Goal: Task Accomplishment & Management: Manage account settings

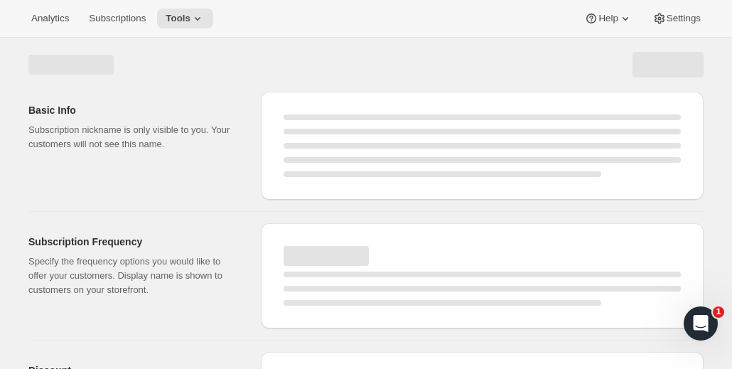
select select "WEEK"
select select "MONTH"
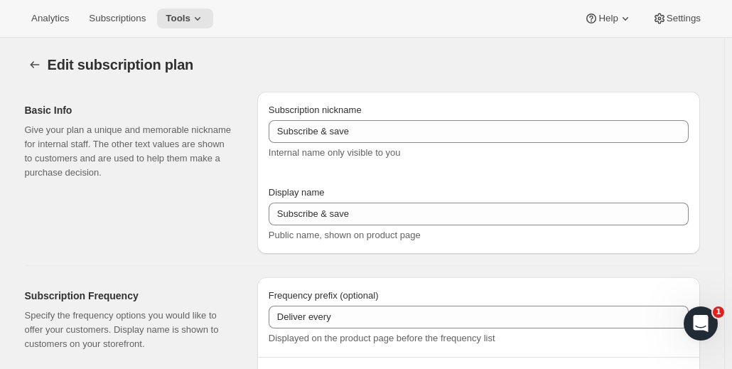
type input "Subscribe & save (5%)"
type input "Subscribe & Save"
type input "1"
type input "1 week"
type input "2"
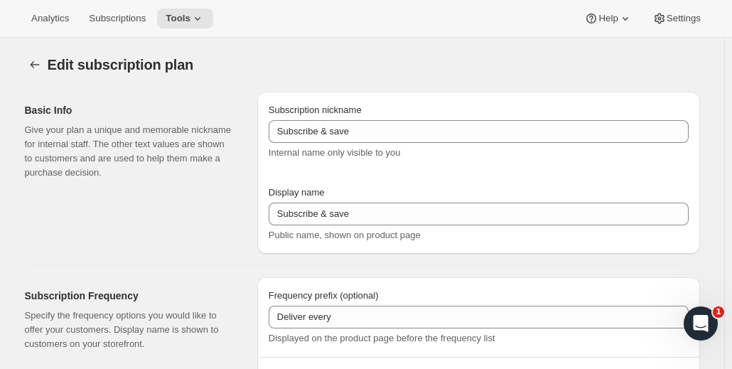
select select "WEEK"
type input "2 weeks"
type input "4"
select select "WEEK"
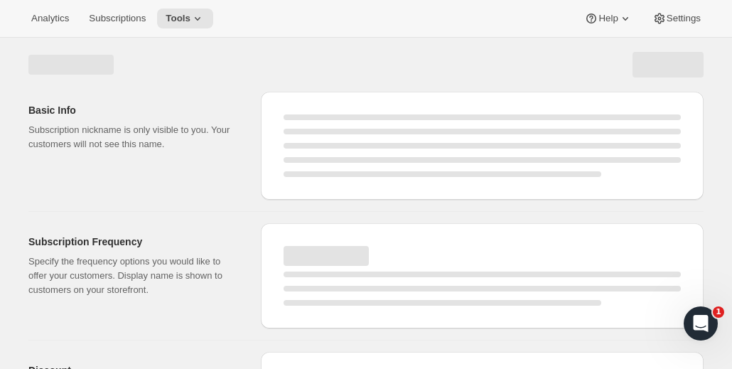
select select "WEEK"
select select "MONTH"
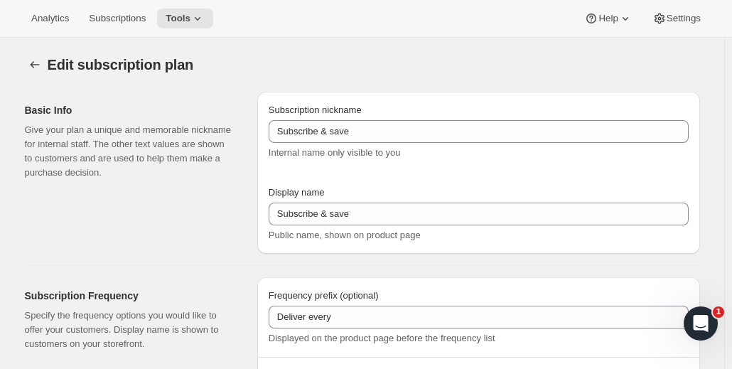
type input "Subscribe & save (5%)"
type input "Subscribe & Save"
type input "1"
type input "1 week"
type input "2"
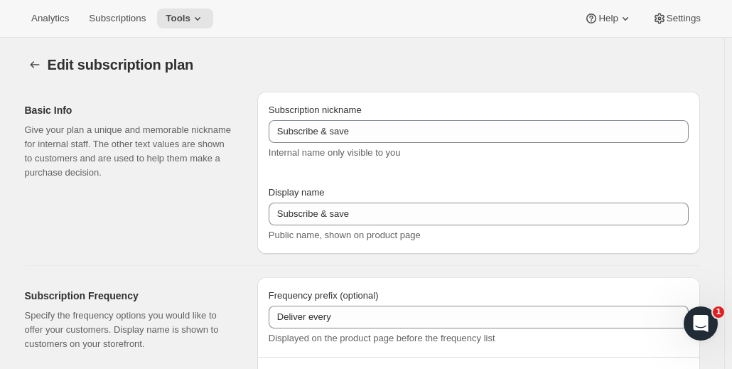
select select "WEEK"
type input "2 weeks"
type input "4"
select select "WEEK"
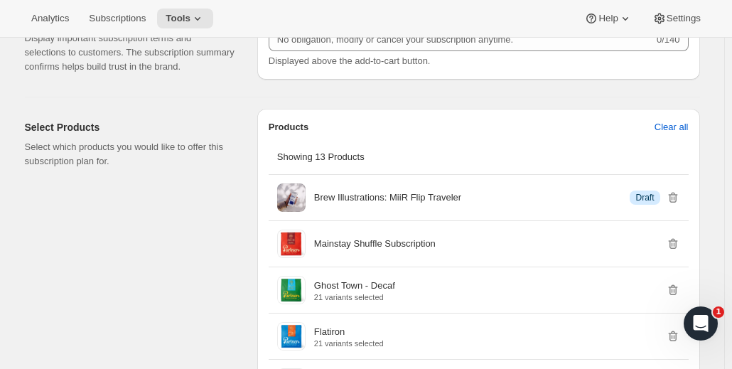
scroll to position [924, 0]
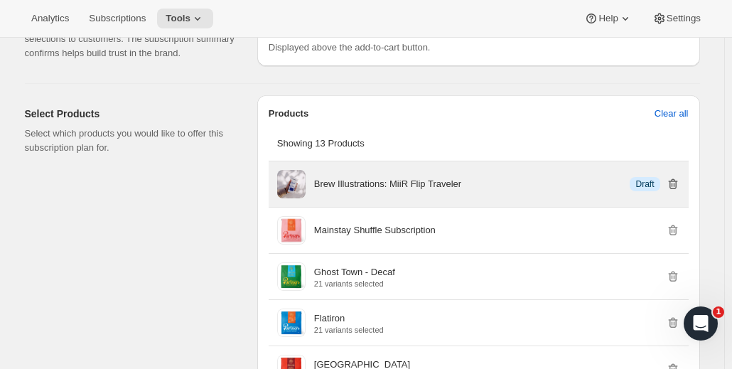
click at [678, 183] on icon "button" at bounding box center [673, 184] width 14 height 14
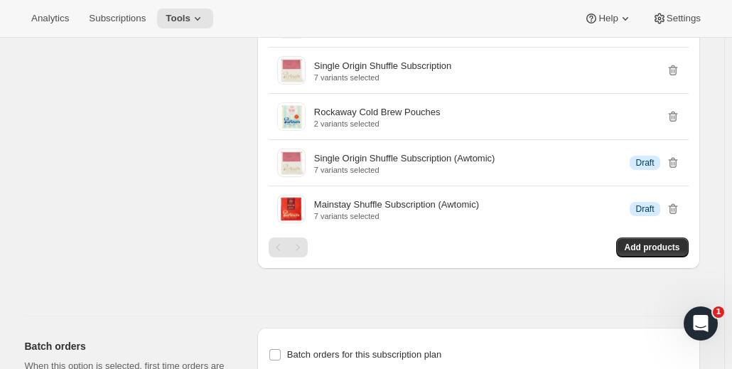
scroll to position [1422, 0]
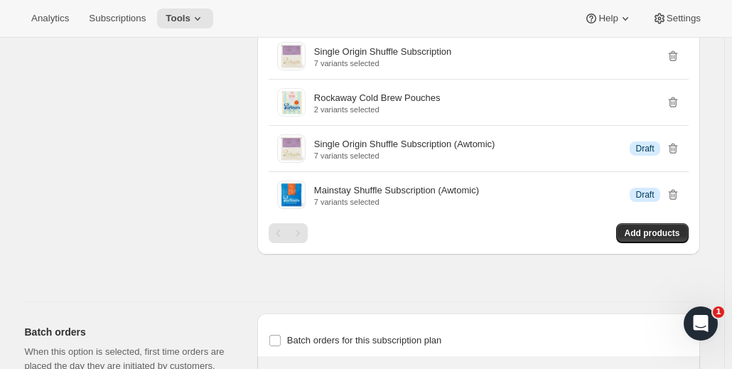
drag, startPoint x: 230, startPoint y: 216, endPoint x: 205, endPoint y: 211, distance: 26.1
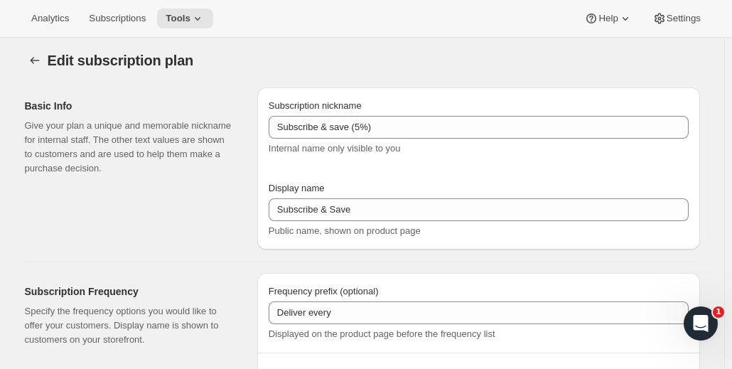
scroll to position [0, 0]
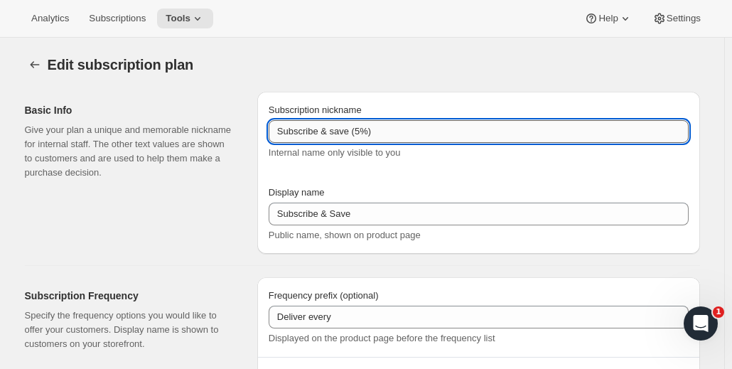
click at [362, 133] on input "Subscribe & save (5%)" at bounding box center [479, 131] width 420 height 23
type input "Subscribe & save (4%)"
click at [252, 214] on div "Basic Info Give your plan a unique and memorable nickname for internal staff. T…" at bounding box center [357, 166] width 687 height 173
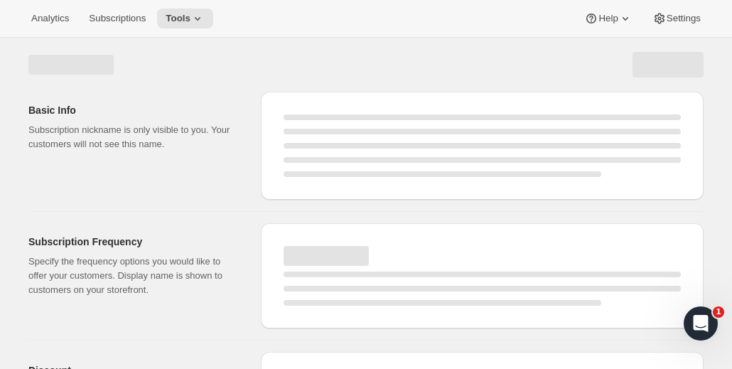
select select "WEEK"
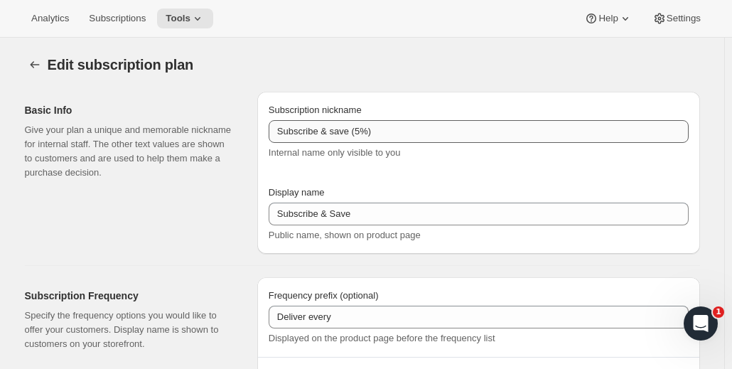
type input "Subscribe & save (4%)"
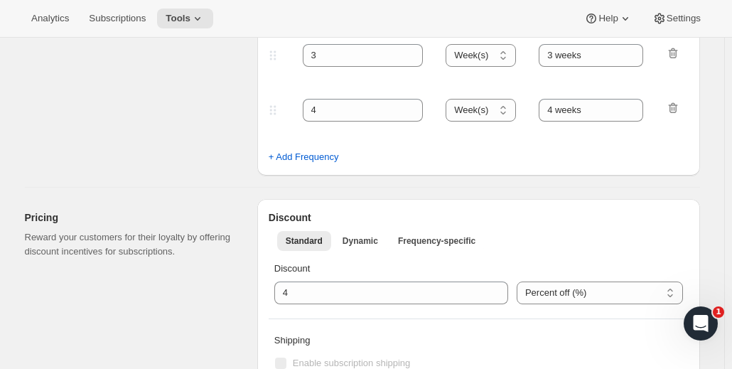
scroll to position [569, 0]
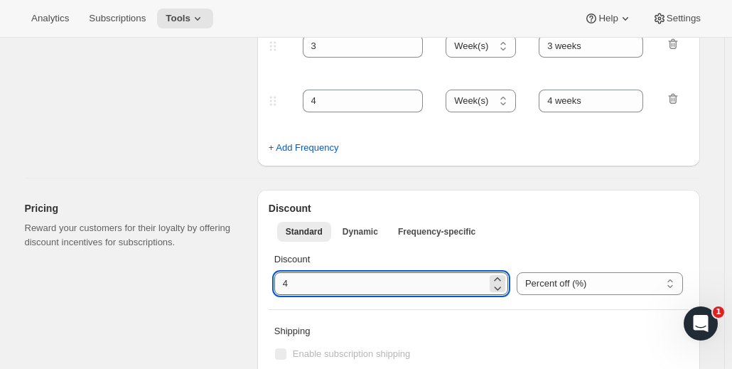
click at [304, 284] on input "integer" at bounding box center [380, 283] width 213 height 23
type input "5"
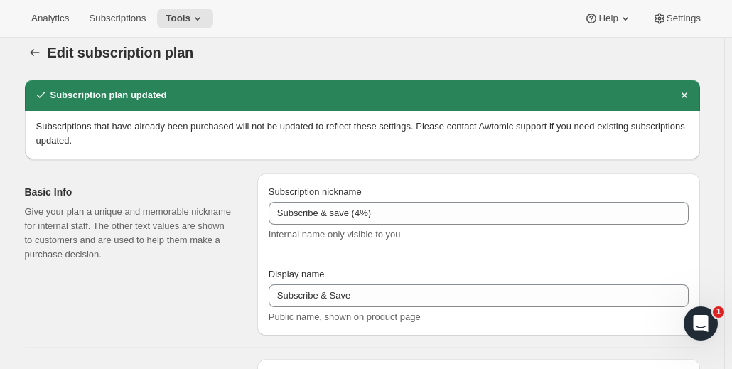
scroll to position [0, 0]
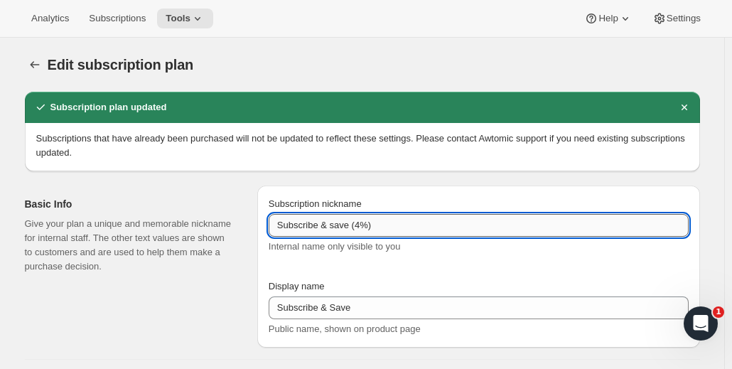
click at [363, 222] on input "Subscribe & save (4%)" at bounding box center [479, 225] width 420 height 23
type input "Subscribe & save (5%)"
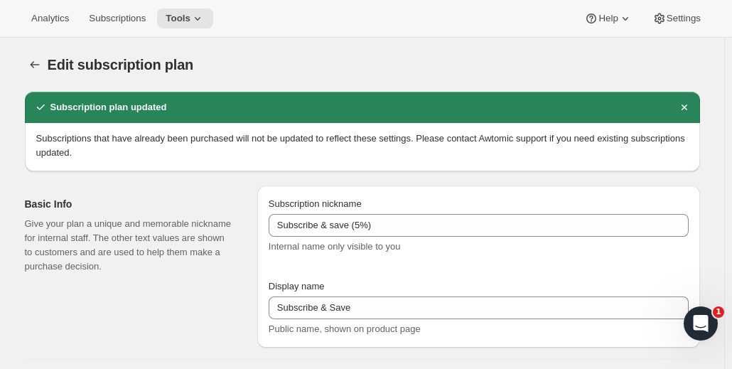
click at [489, 48] on div "Edit subscription plan. This page is ready Edit subscription plan" at bounding box center [362, 65] width 675 height 54
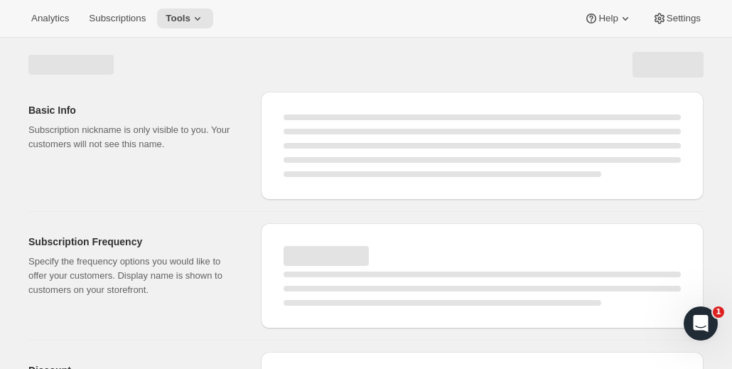
select select "WEEK"
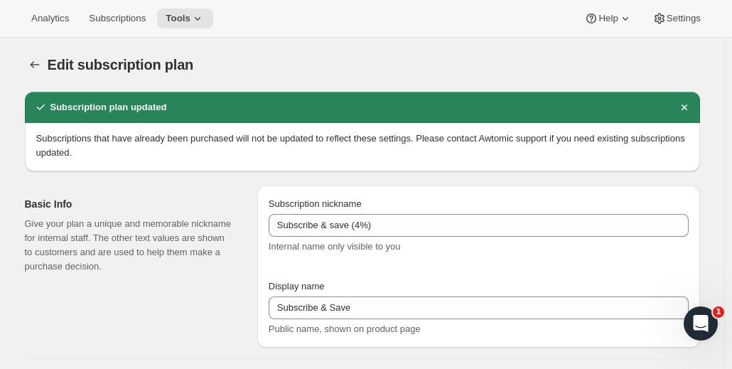
type input "Subscribe & save (5%)"
type input "5"
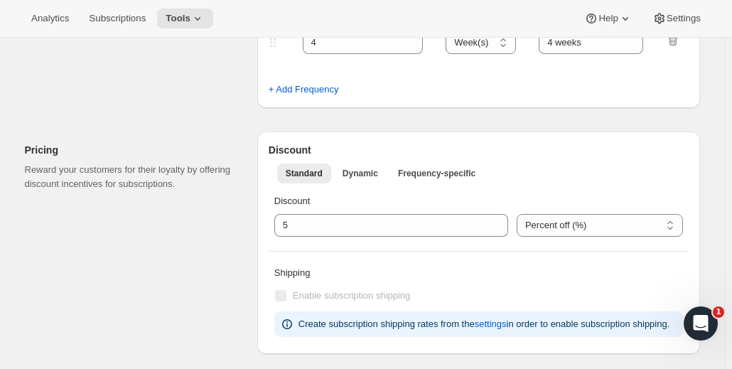
scroll to position [640, 0]
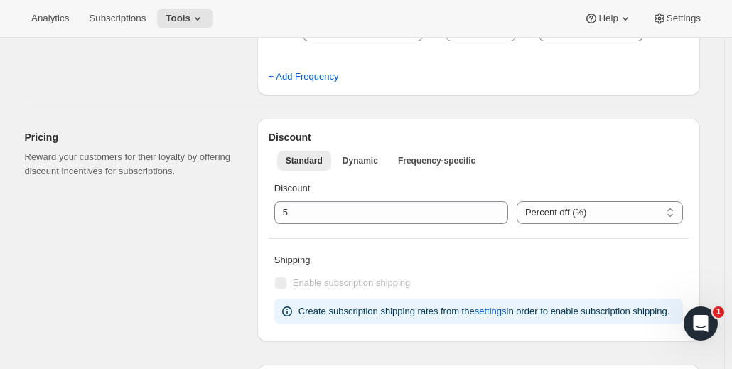
drag, startPoint x: 168, startPoint y: 252, endPoint x: 68, endPoint y: 270, distance: 101.8
click at [68, 270] on div "Pricing Reward your customers for their loyalty by offering discount incentives…" at bounding box center [135, 230] width 221 height 222
click at [372, 156] on span "Dynamic" at bounding box center [361, 160] width 36 height 11
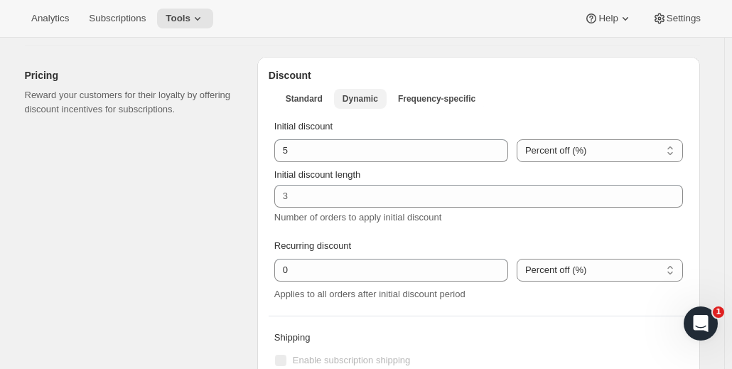
scroll to position [711, 0]
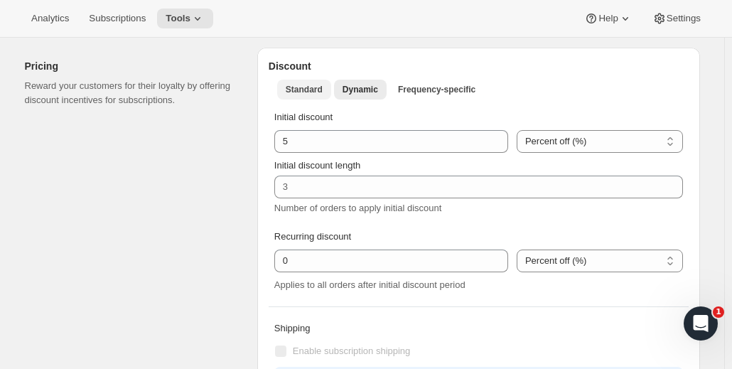
click at [306, 90] on span "Standard" at bounding box center [304, 89] width 37 height 11
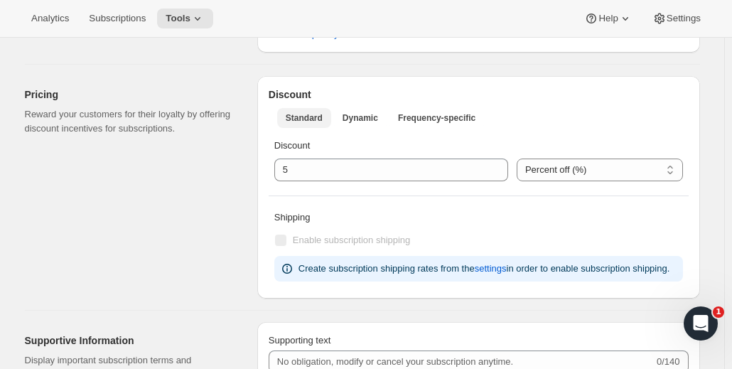
scroll to position [703, 0]
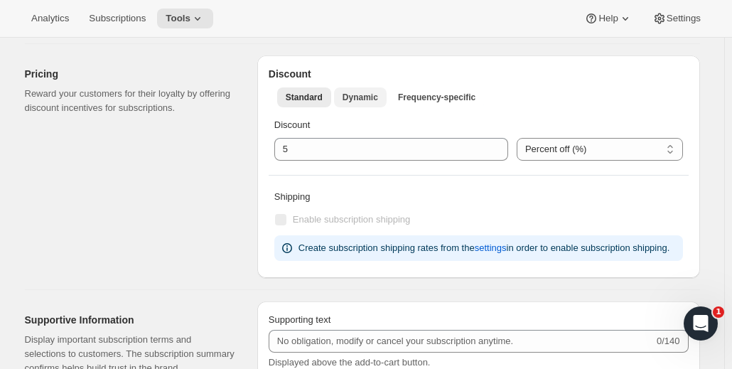
click at [364, 97] on span "Dynamic" at bounding box center [361, 97] width 36 height 11
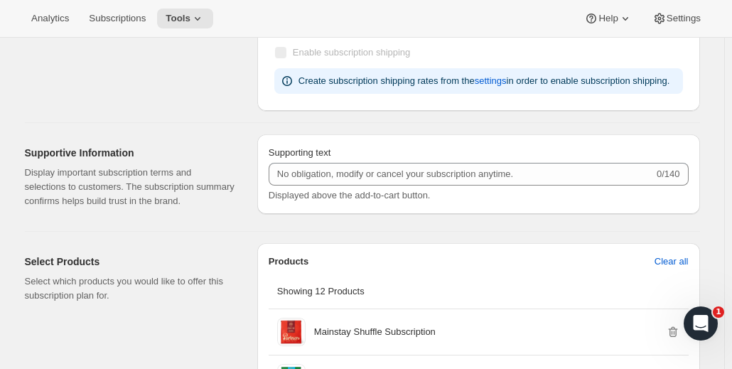
scroll to position [1026, 0]
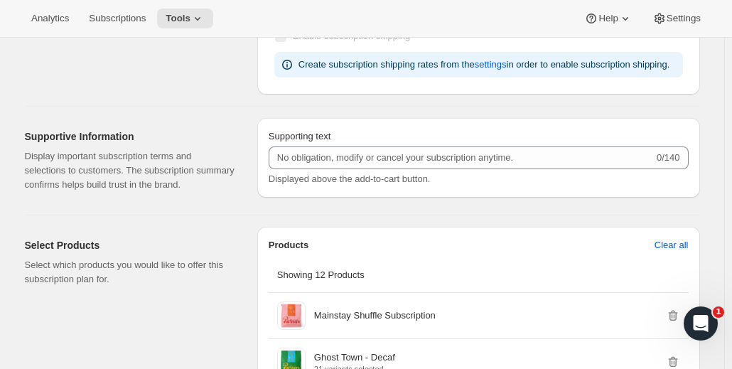
click at [207, 95] on div "Basic Info Give your plan a unique and memorable nickname for internal staff. T…" at bounding box center [357, 200] width 687 height 2105
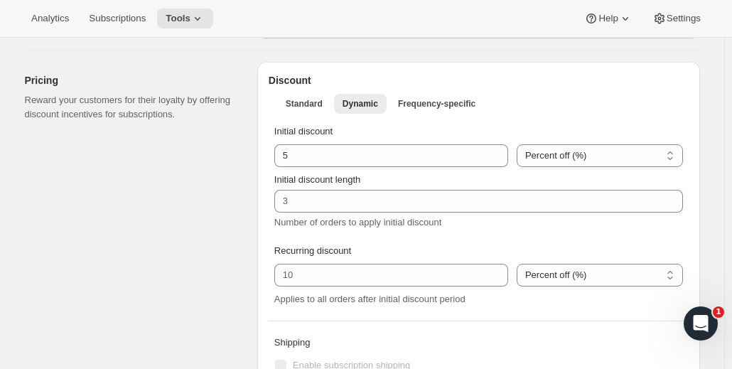
scroll to position [599, 0]
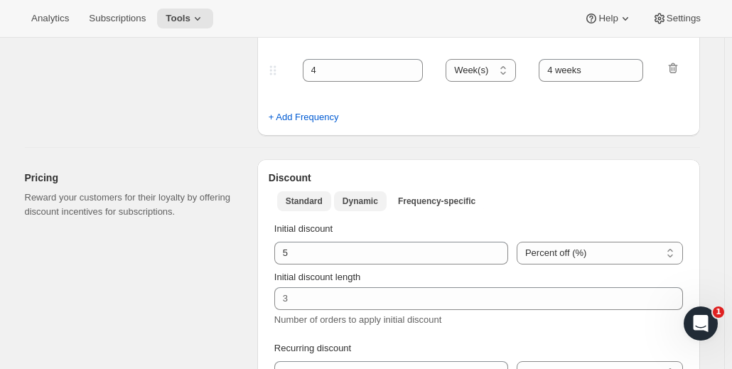
click at [294, 198] on span "Standard" at bounding box center [304, 200] width 37 height 11
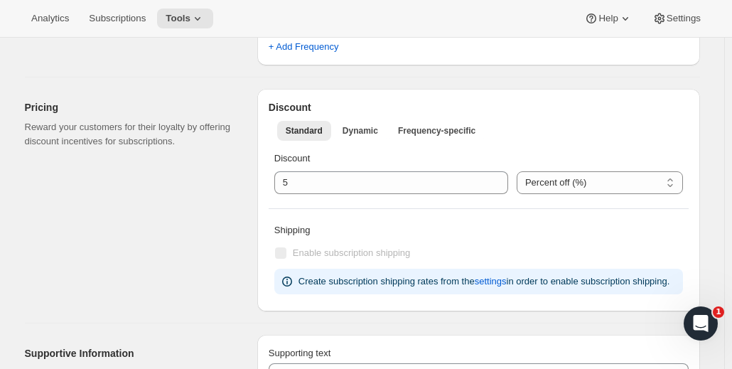
scroll to position [670, 0]
click at [363, 126] on span "Dynamic" at bounding box center [361, 129] width 36 height 11
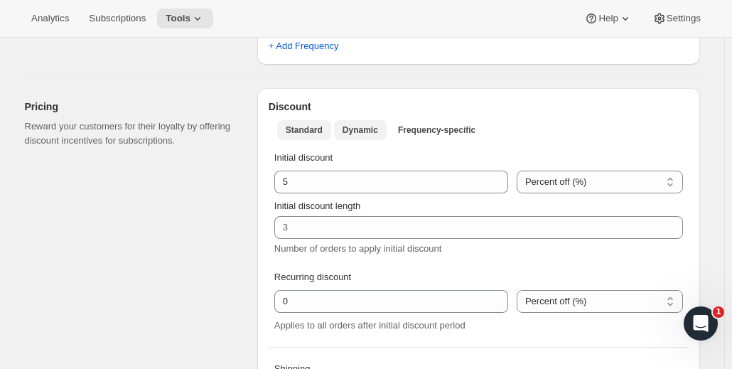
click at [318, 127] on span "Standard" at bounding box center [304, 129] width 37 height 11
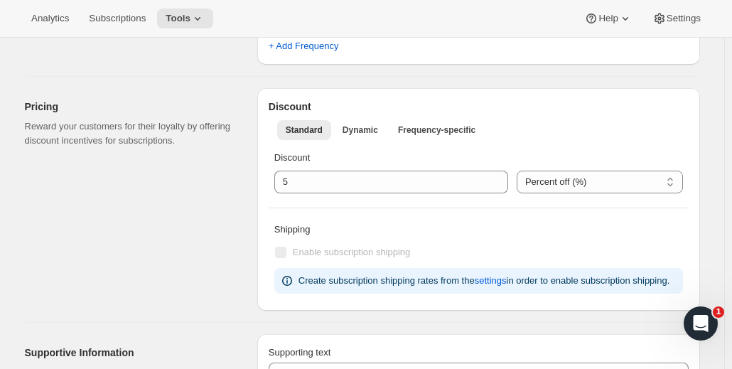
drag, startPoint x: 193, startPoint y: 231, endPoint x: 88, endPoint y: 216, distance: 106.3
click at [88, 216] on div "Pricing Reward your customers for their loyalty by offering discount incentives…" at bounding box center [135, 199] width 221 height 222
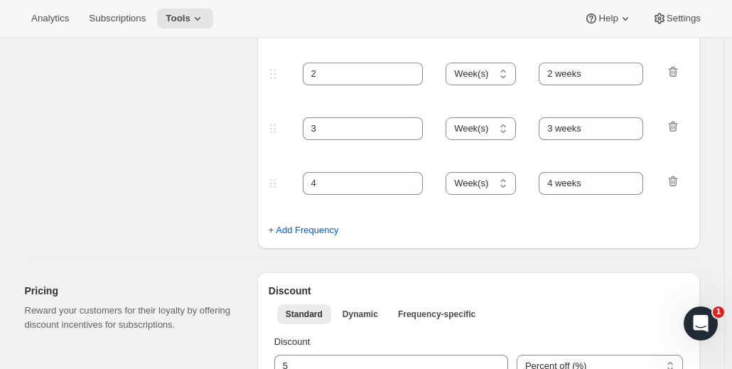
scroll to position [0, 0]
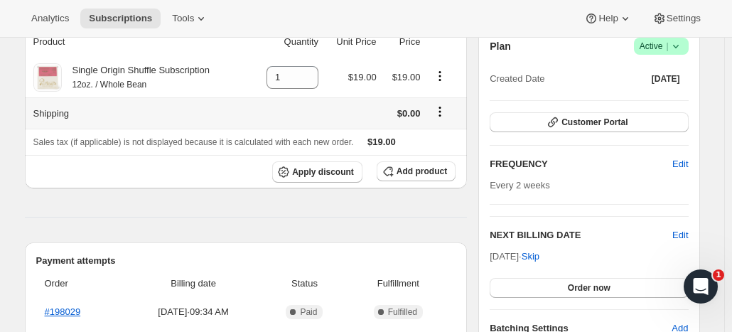
scroll to position [71, 0]
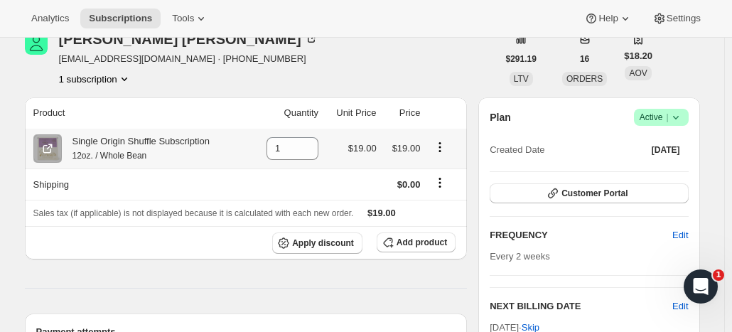
click at [444, 146] on icon "Product actions" at bounding box center [440, 147] width 14 height 14
click at [197, 277] on div "Product Quantity Unit Price Price Single Origin Shuffle Subscription 12oz. / Wh…" at bounding box center [246, 333] width 443 height 473
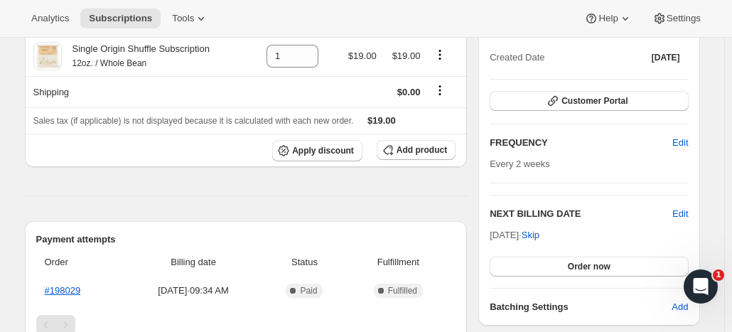
scroll to position [142, 0]
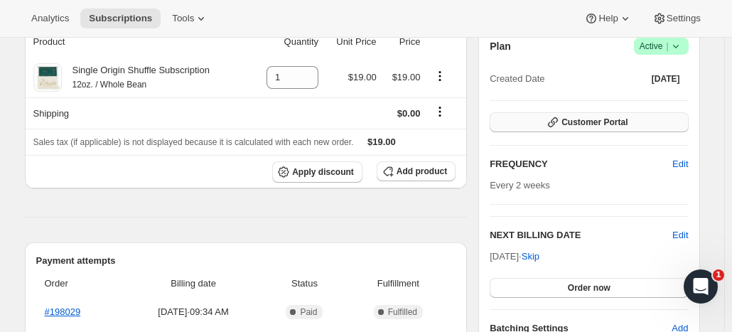
click at [560, 118] on icon "button" at bounding box center [553, 122] width 14 height 14
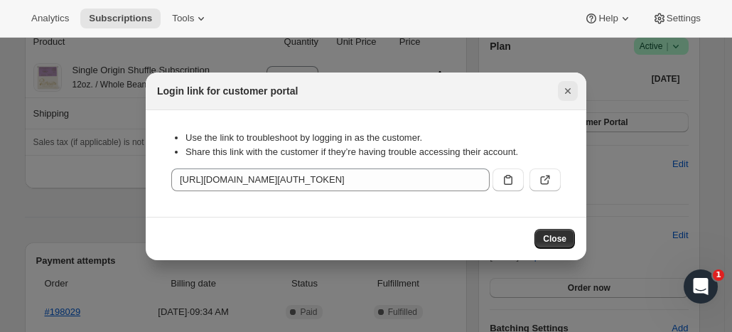
click at [569, 90] on icon "Close" at bounding box center [568, 91] width 14 height 14
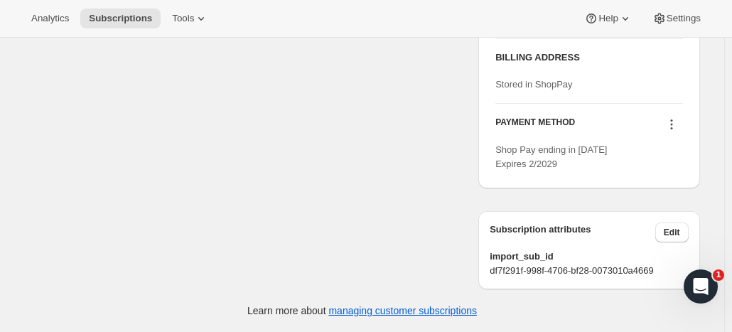
scroll to position [660, 0]
click at [672, 124] on icon at bounding box center [671, 125] width 2 height 2
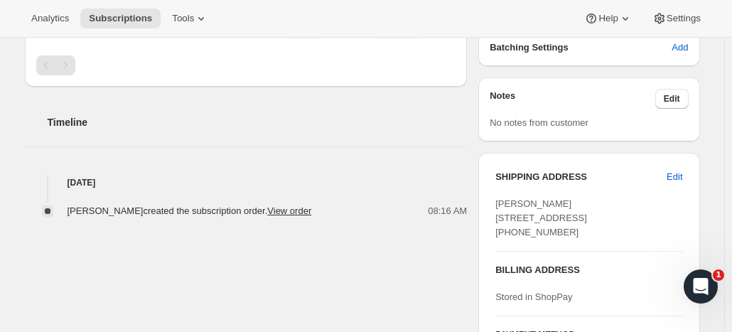
scroll to position [375, 0]
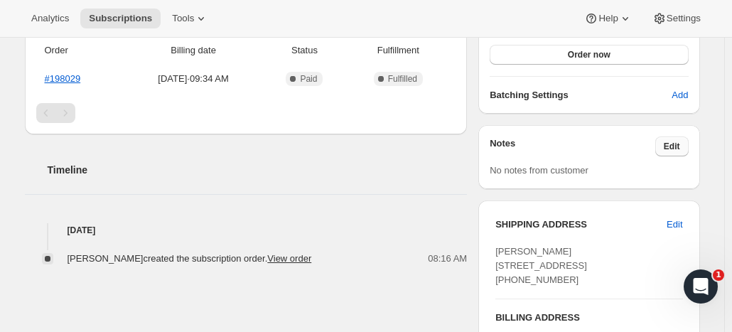
click at [665, 146] on button "Edit" at bounding box center [671, 146] width 33 height 20
click at [680, 142] on span "Edit" at bounding box center [672, 146] width 16 height 11
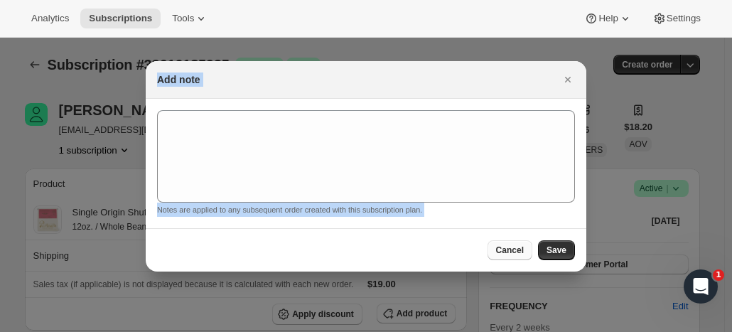
click at [508, 247] on span "Cancel" at bounding box center [510, 250] width 28 height 11
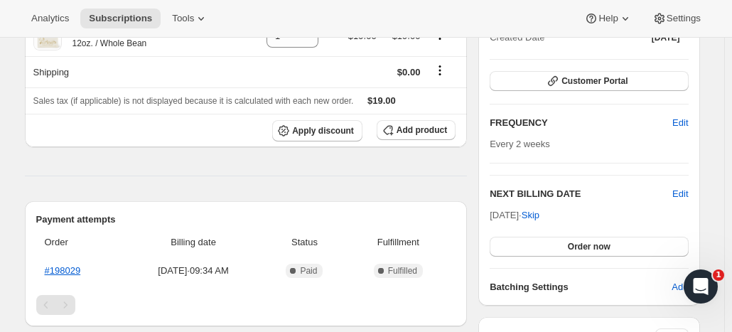
scroll to position [162, 0]
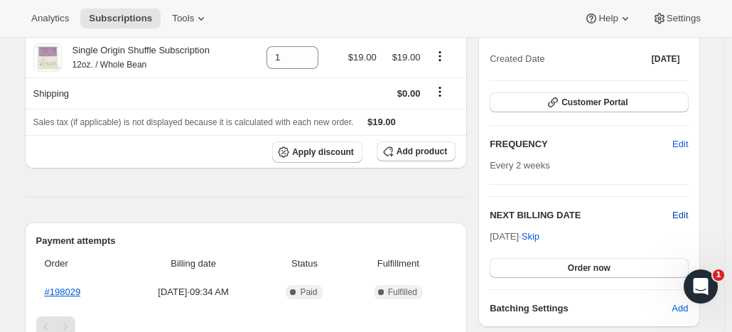
click at [688, 215] on span "Edit" at bounding box center [680, 215] width 16 height 14
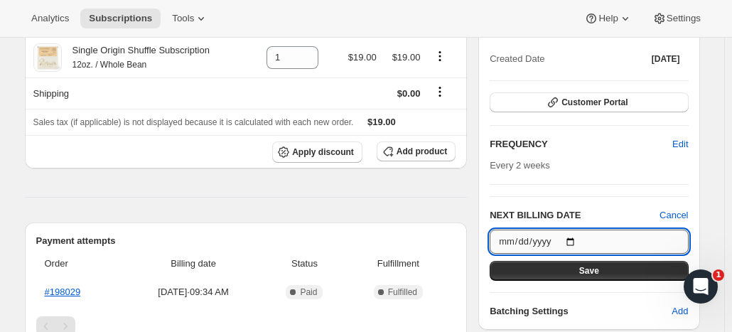
click at [575, 235] on input "2025-09-15" at bounding box center [589, 242] width 198 height 24
type input "2025-09-20"
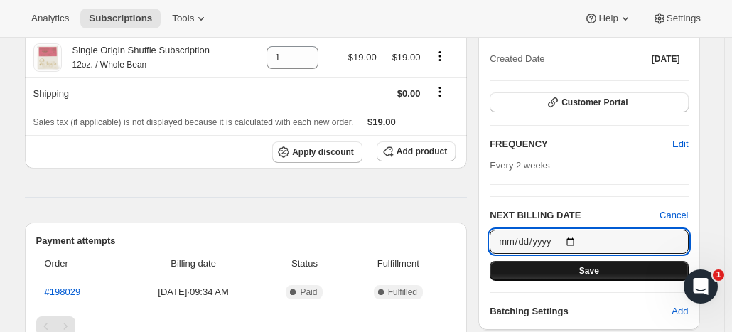
click at [586, 268] on span "Save" at bounding box center [589, 270] width 20 height 11
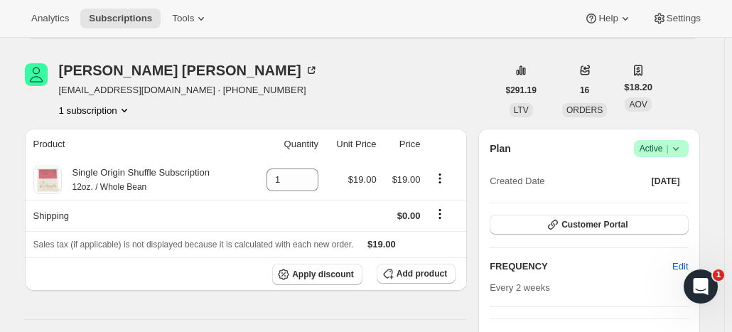
scroll to position [85, 0]
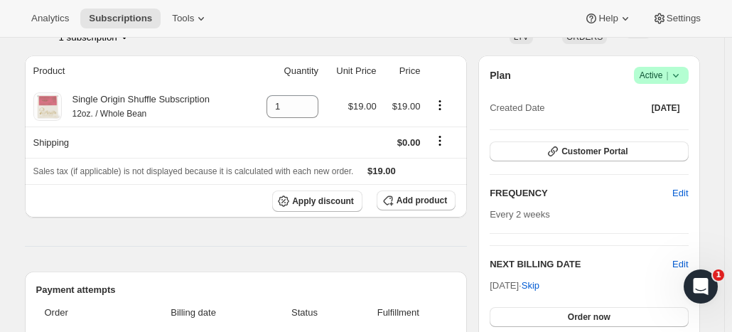
scroll to position [142, 0]
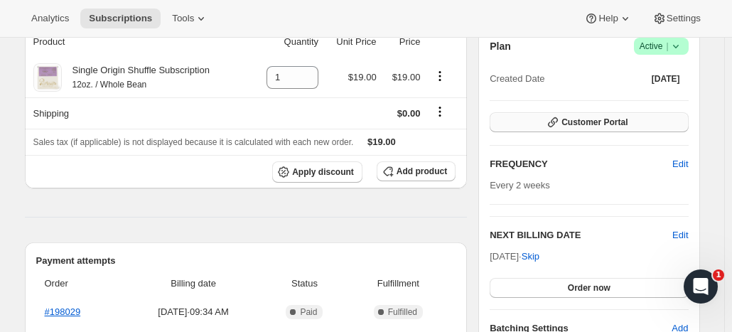
click at [593, 122] on span "Customer Portal" at bounding box center [595, 122] width 66 height 11
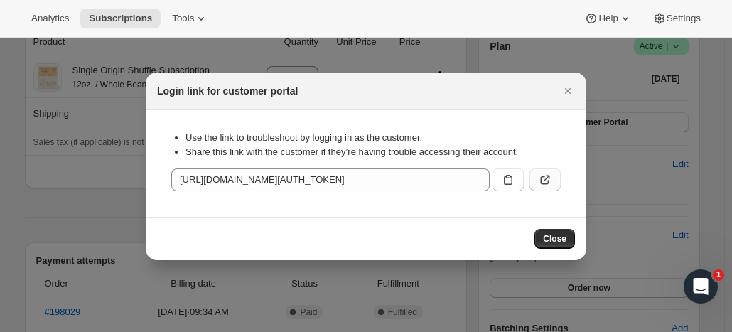
click at [546, 183] on icon ":r1f:" at bounding box center [545, 180] width 14 height 14
click at [573, 93] on icon "Close" at bounding box center [568, 91] width 14 height 14
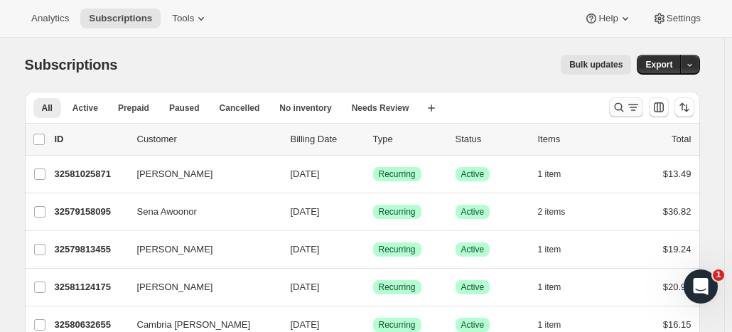
click at [626, 112] on icon "Search and filter results" at bounding box center [619, 107] width 14 height 14
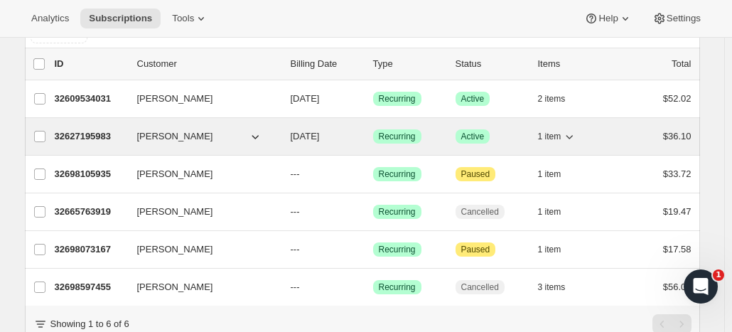
scroll to position [71, 0]
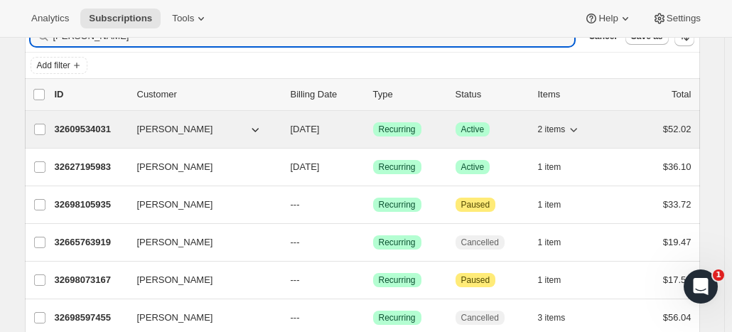
type input "renee ive"
click at [126, 124] on p "32609534031" at bounding box center [90, 129] width 71 height 14
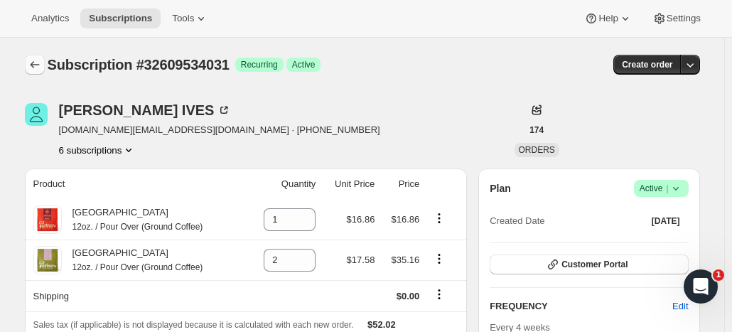
click at [41, 62] on icon "Subscriptions" at bounding box center [35, 65] width 14 height 14
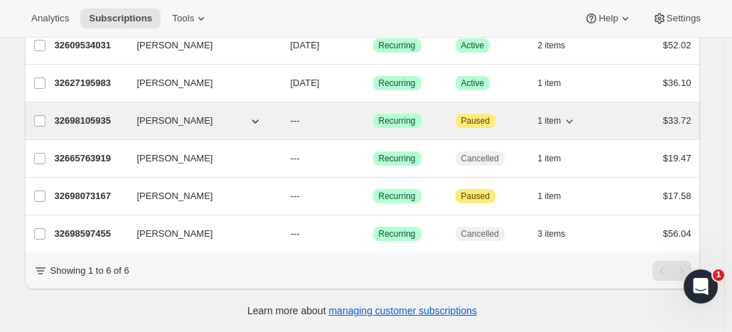
scroll to position [137, 0]
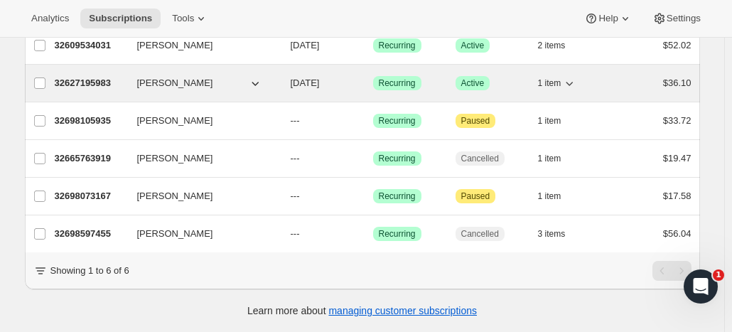
click at [124, 77] on p "32627195983" at bounding box center [90, 83] width 71 height 14
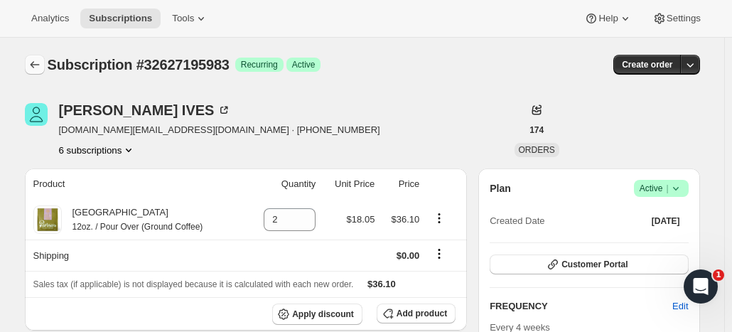
click at [33, 65] on icon "Subscriptions" at bounding box center [35, 65] width 14 height 14
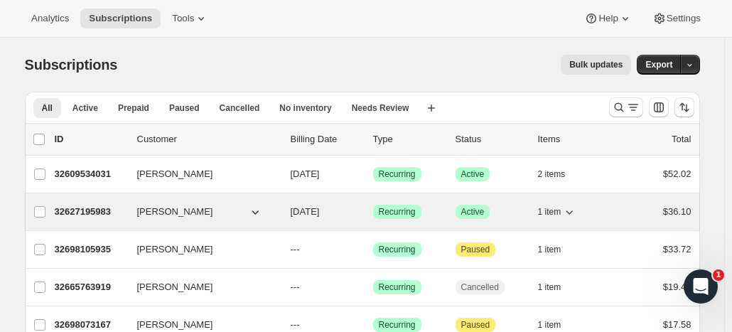
click at [124, 208] on p "32627195983" at bounding box center [90, 212] width 71 height 14
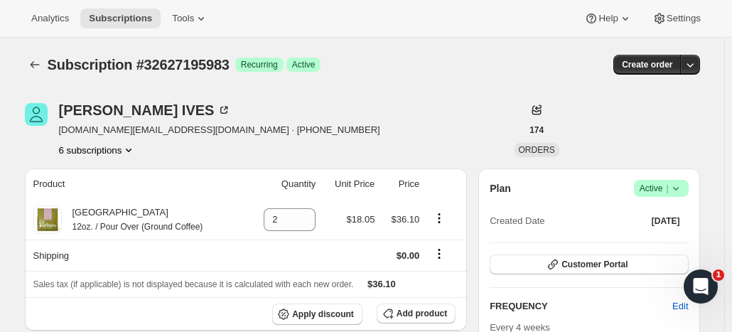
click at [131, 151] on icon "Product actions" at bounding box center [129, 150] width 14 height 14
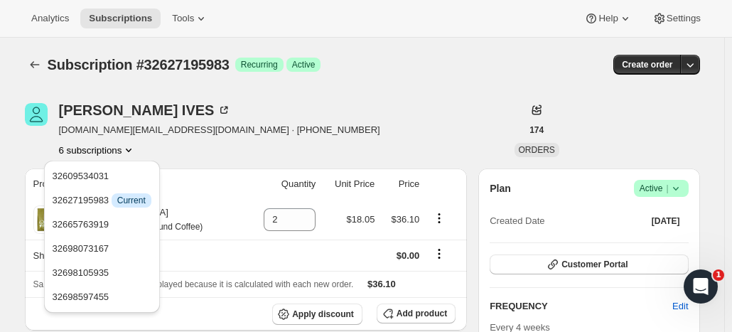
click at [132, 149] on icon "Product actions" at bounding box center [129, 150] width 14 height 14
click at [262, 123] on div "RENEE IVES ives.re@gmail.com · +19177249757 6 subscriptions" at bounding box center [261, 130] width 473 height 54
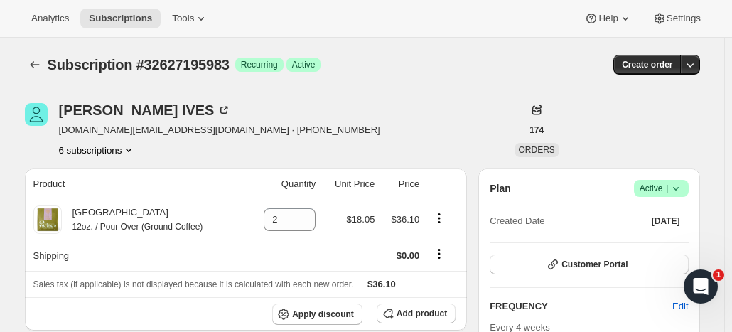
click at [131, 147] on icon "Product actions" at bounding box center [129, 150] width 14 height 14
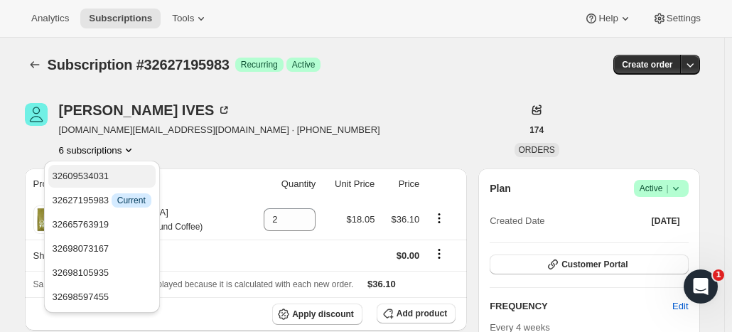
click at [119, 177] on span "32609534031" at bounding box center [102, 176] width 99 height 14
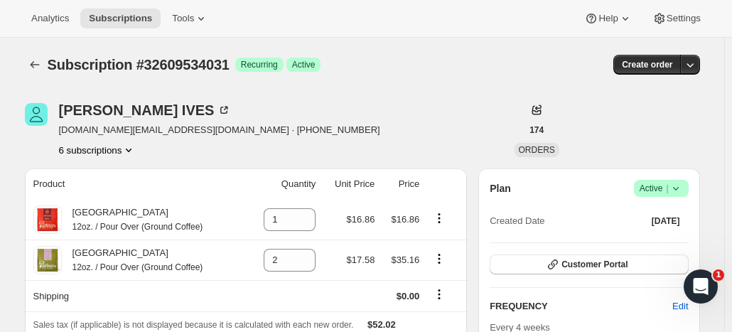
click at [127, 146] on icon "Product actions" at bounding box center [129, 150] width 14 height 14
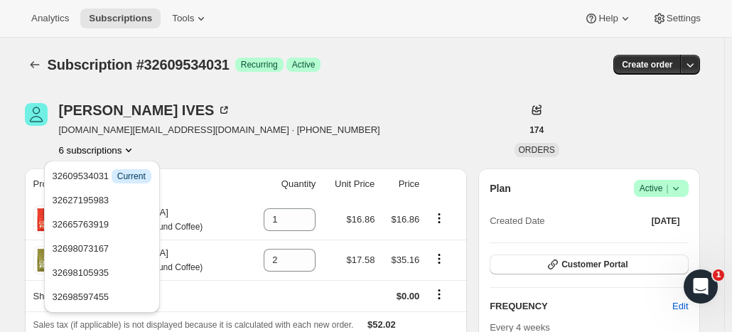
click at [172, 152] on div "6 subscriptions" at bounding box center [219, 150] width 321 height 14
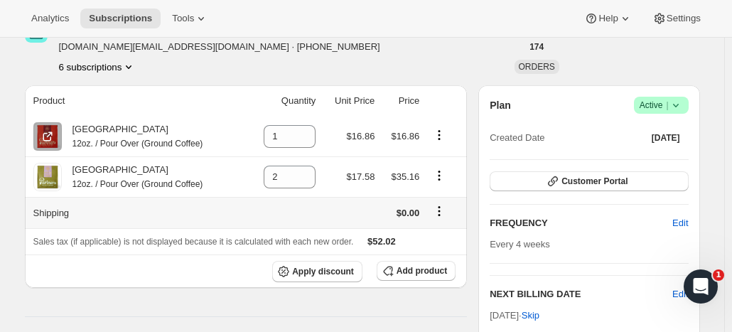
scroll to position [71, 0]
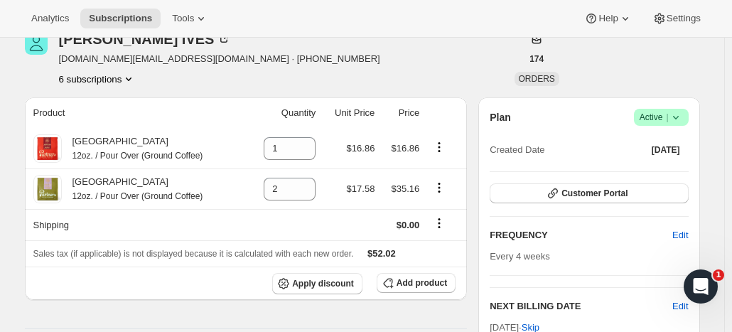
click at [131, 77] on icon "Product actions" at bounding box center [129, 79] width 14 height 14
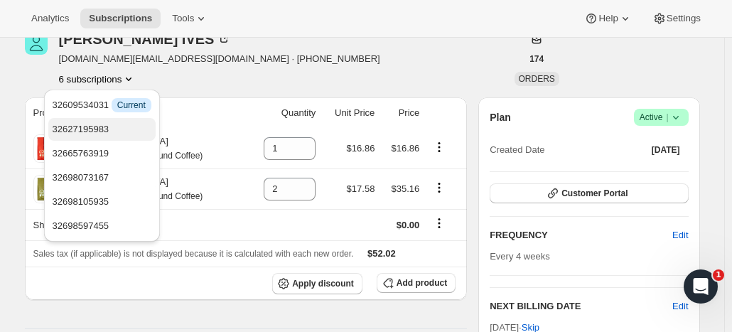
click at [124, 126] on span "32627195983" at bounding box center [102, 129] width 99 height 14
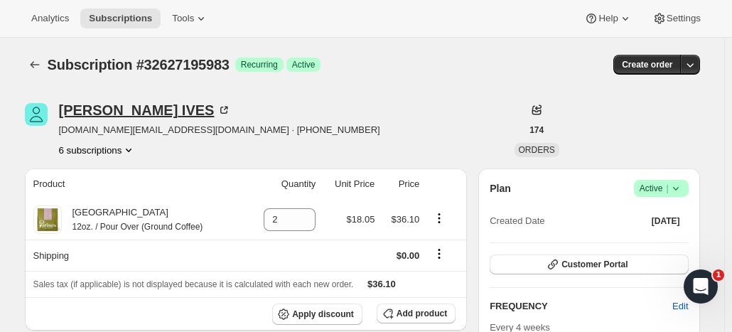
click at [79, 107] on div "RENEE IVES" at bounding box center [145, 110] width 173 height 14
click at [39, 62] on icon "Subscriptions" at bounding box center [35, 65] width 14 height 14
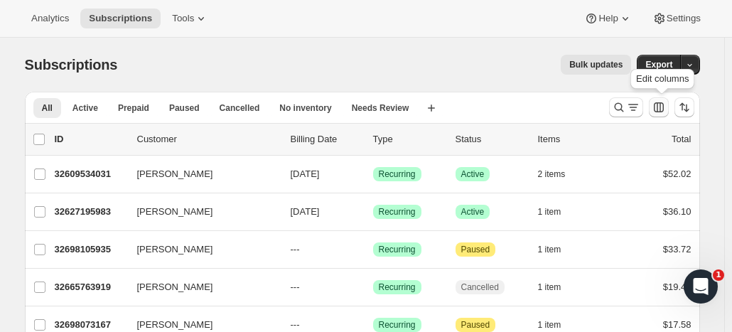
click at [666, 103] on icon "Customize table column order and visibility" at bounding box center [659, 107] width 14 height 14
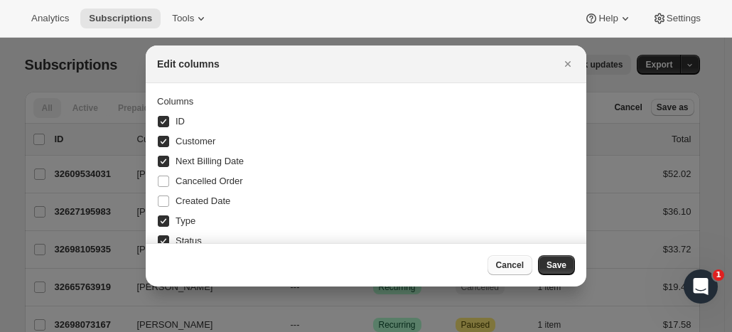
click at [511, 269] on span "Cancel" at bounding box center [510, 264] width 28 height 11
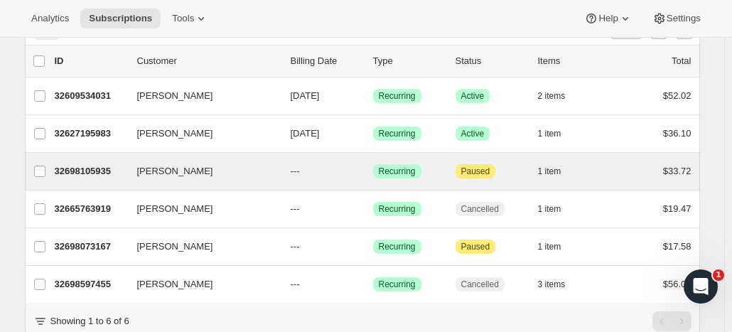
scroll to position [66, 0]
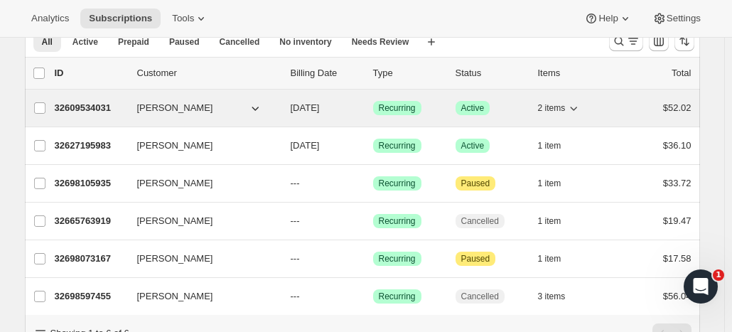
click at [121, 113] on p "32609534031" at bounding box center [90, 108] width 71 height 14
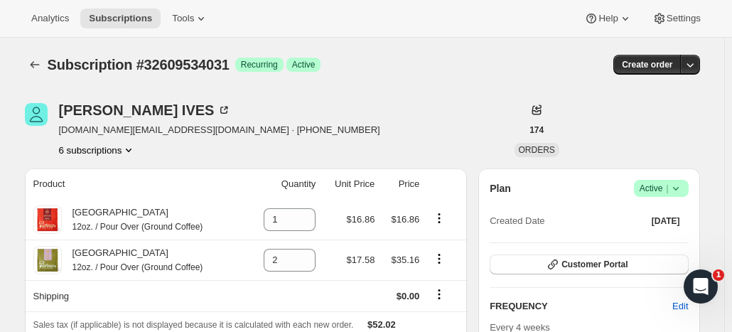
drag, startPoint x: 58, startPoint y: 149, endPoint x: 57, endPoint y: 156, distance: 7.2
click at [57, 156] on div "RENEE IVES ives.re@gmail.com · +19177249757 6 subscriptions" at bounding box center [261, 130] width 473 height 54
click at [38, 63] on icon "Subscriptions" at bounding box center [35, 65] width 14 height 14
